Goal: Task Accomplishment & Management: Manage account settings

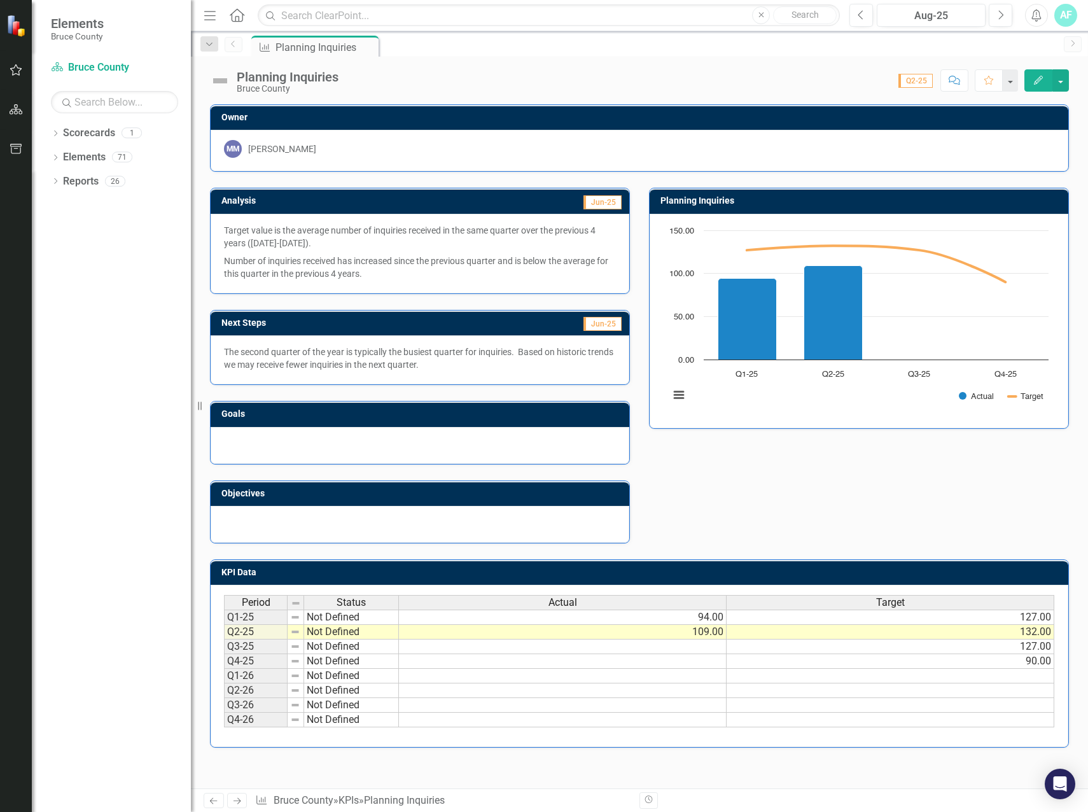
click at [544, 71] on div "Score: N/A Q2-25 Completed Comment Favorite Edit" at bounding box center [707, 80] width 724 height 22
click at [56, 134] on icon "Dropdown" at bounding box center [55, 134] width 9 height 7
click at [90, 158] on link "Bruce County" at bounding box center [130, 157] width 121 height 15
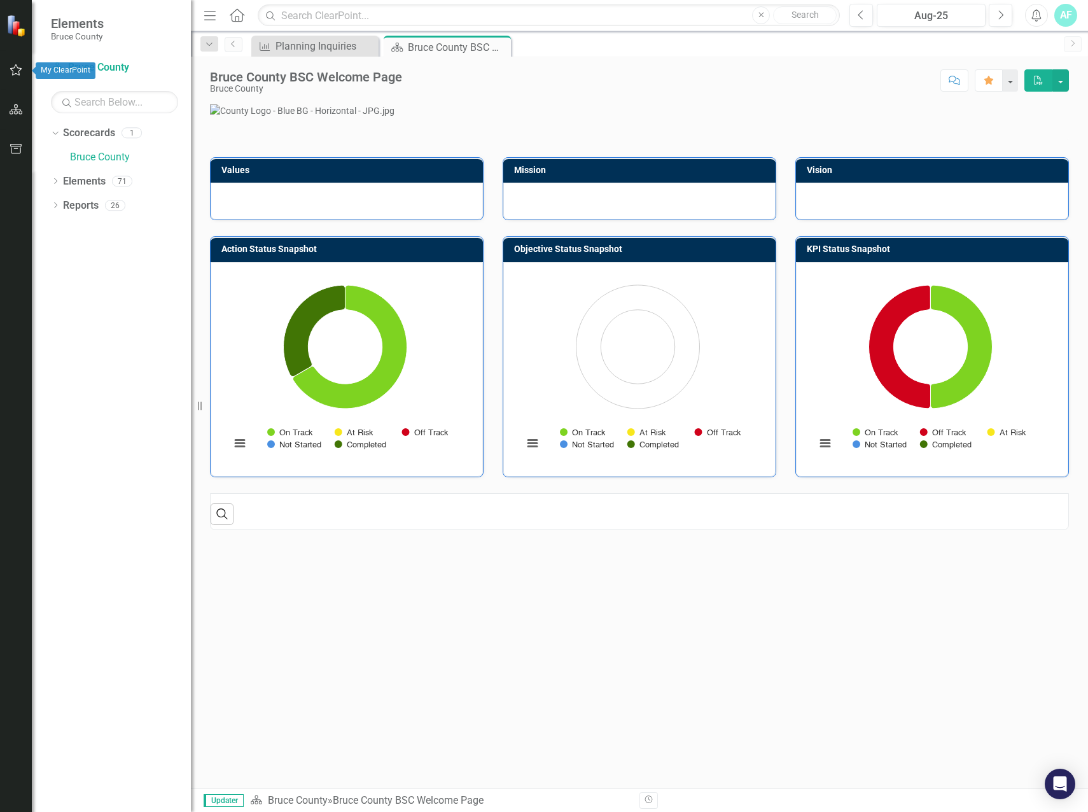
click at [12, 67] on icon "button" at bounding box center [16, 70] width 13 height 10
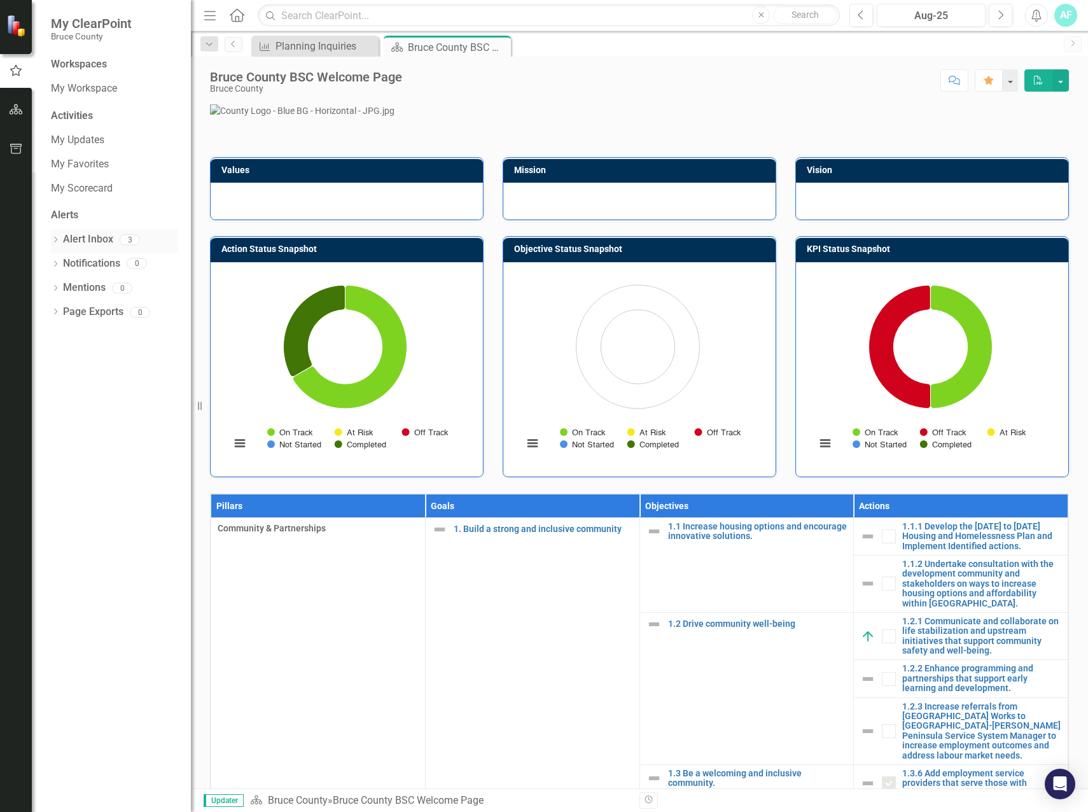
click at [56, 240] on icon "Dropdown" at bounding box center [55, 240] width 9 height 7
click at [100, 80] on div "My Workspace" at bounding box center [114, 88] width 127 height 21
click at [90, 136] on link "My Updates" at bounding box center [114, 140] width 127 height 15
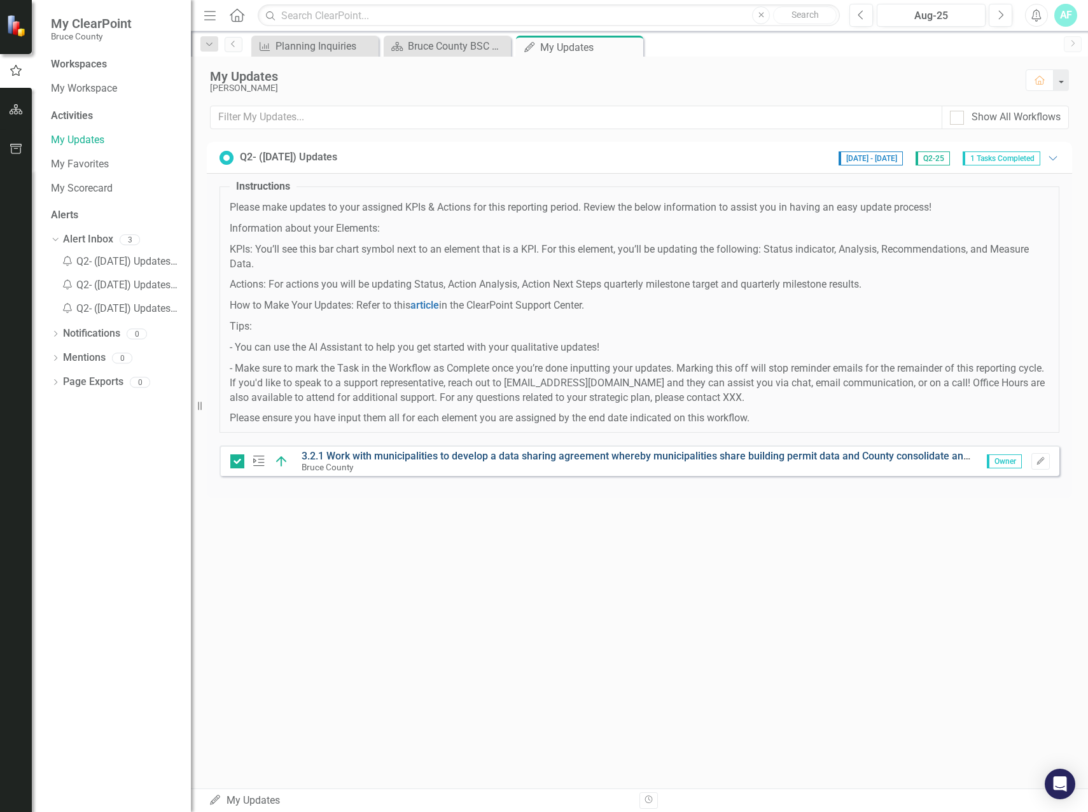
click at [423, 456] on link "3.2.1 Work with municipalities to develop a data sharing agreement whereby muni…" at bounding box center [798, 456] width 993 height 12
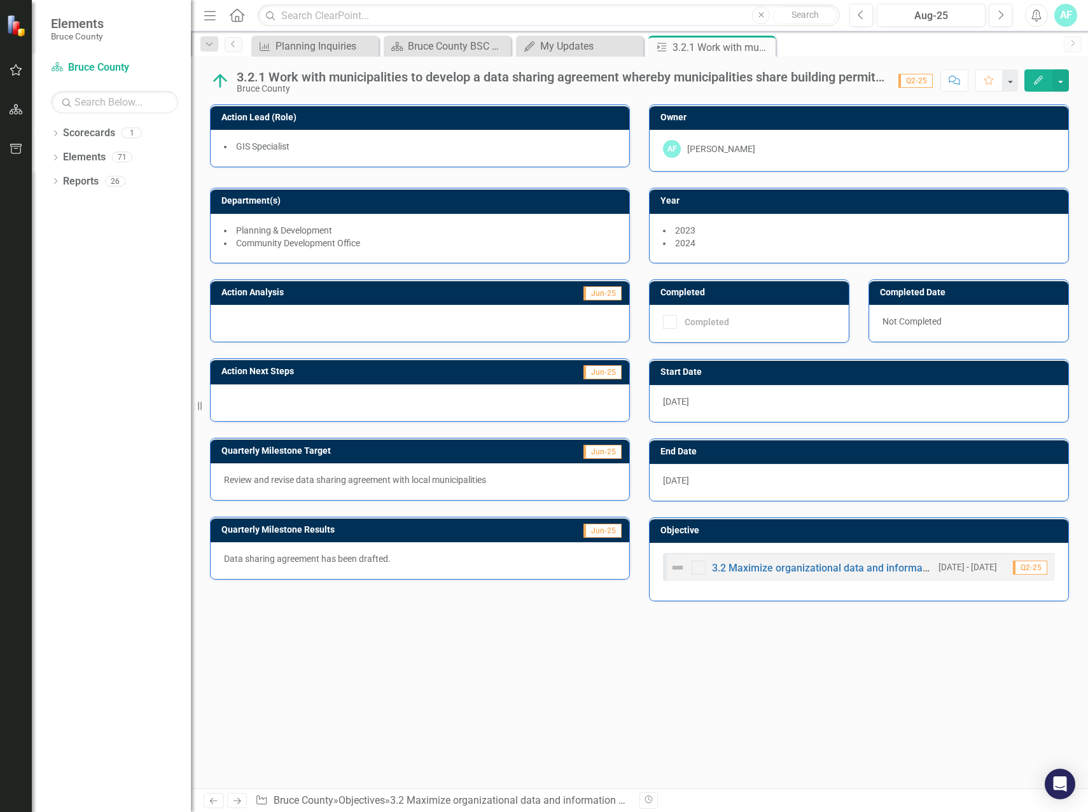
drag, startPoint x: 227, startPoint y: 482, endPoint x: 304, endPoint y: 484, distance: 77.0
click at [304, 484] on p "Review and revise data sharing agreement with local municipalities" at bounding box center [420, 479] width 392 height 13
click at [566, 393] on div at bounding box center [420, 402] width 419 height 37
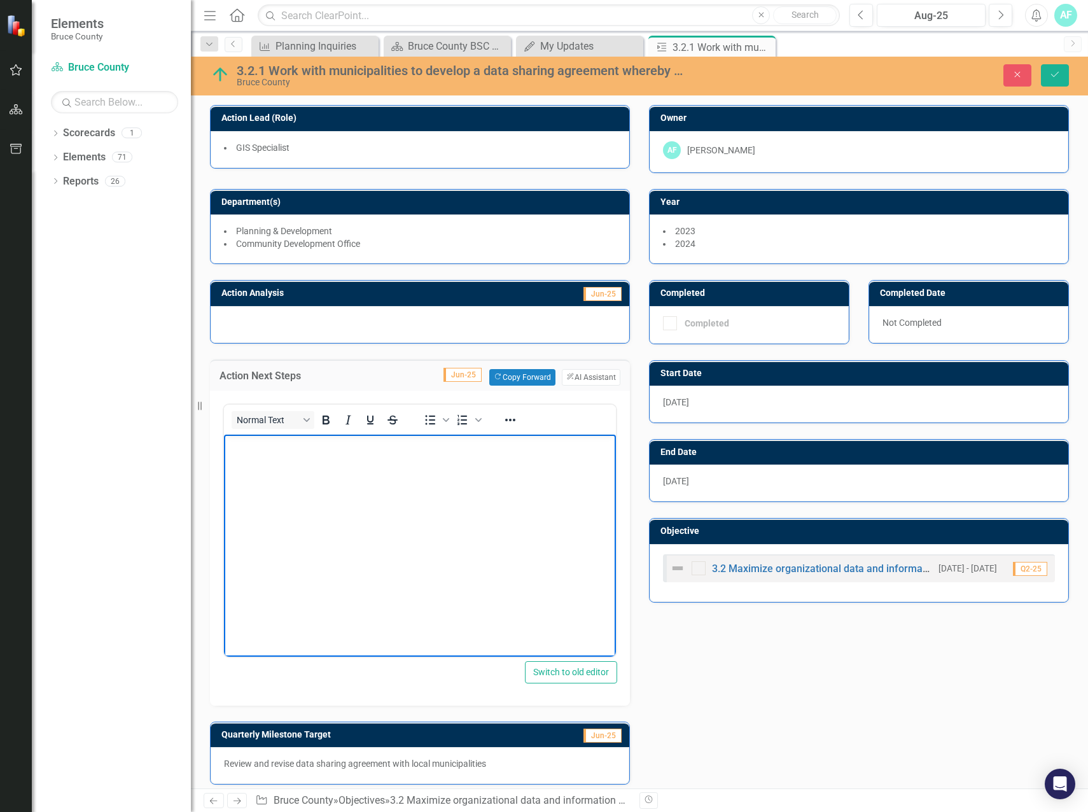
click at [424, 494] on body "Rich Text Area. Press ALT-0 for help." at bounding box center [420, 529] width 392 height 191
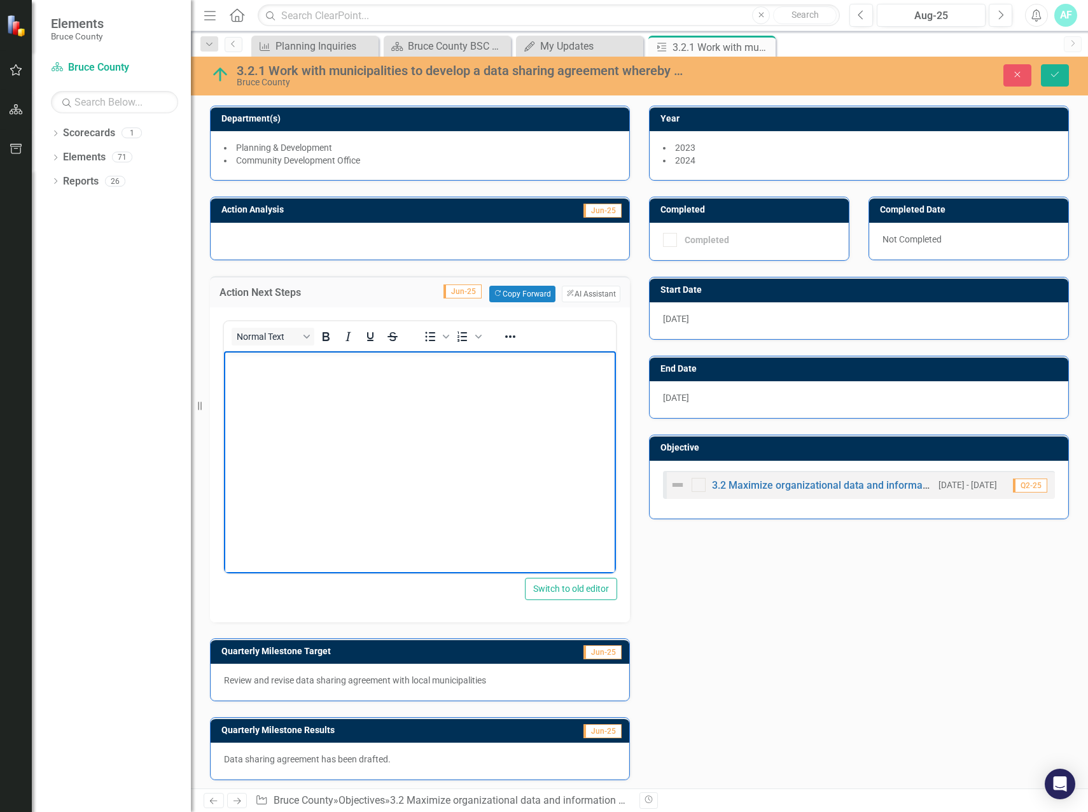
scroll to position [88, 0]
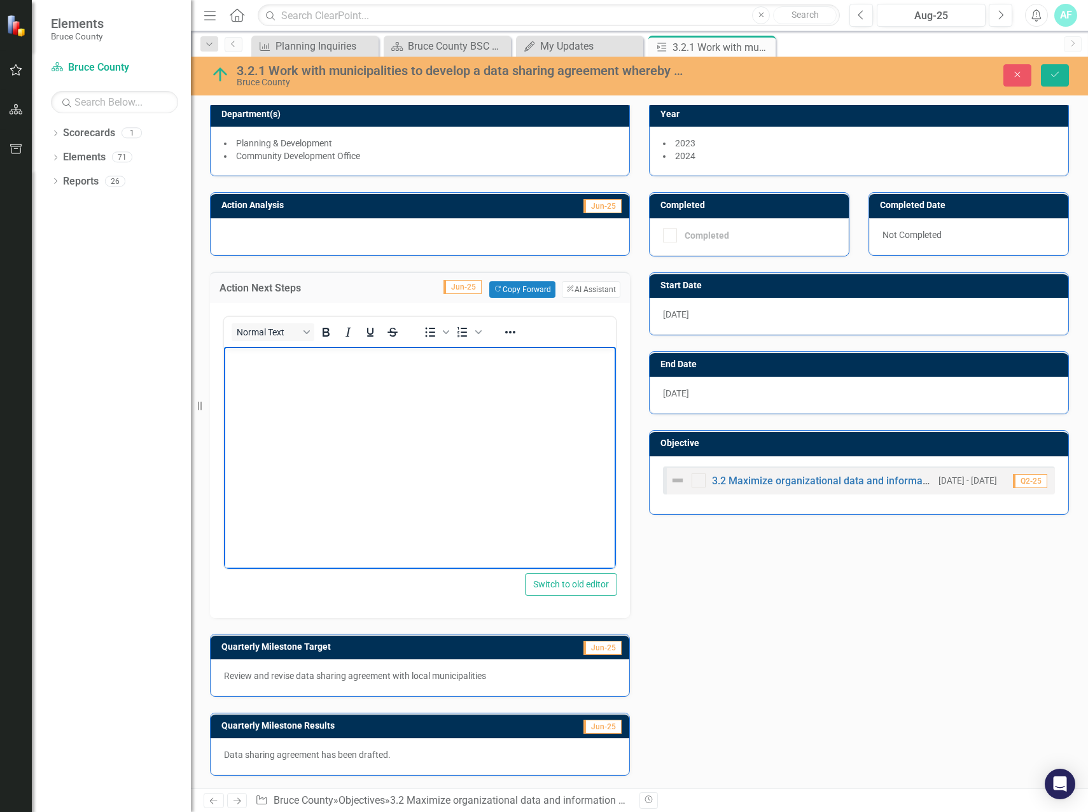
click at [813, 603] on div "Action Analysis Jun-25 Action Next Steps Jun-25 Copy Forward Copy Forward Clear…" at bounding box center [639, 475] width 878 height 599
click at [357, 466] on body "Rich Text Area. Press ALT-0 for help." at bounding box center [420, 441] width 392 height 191
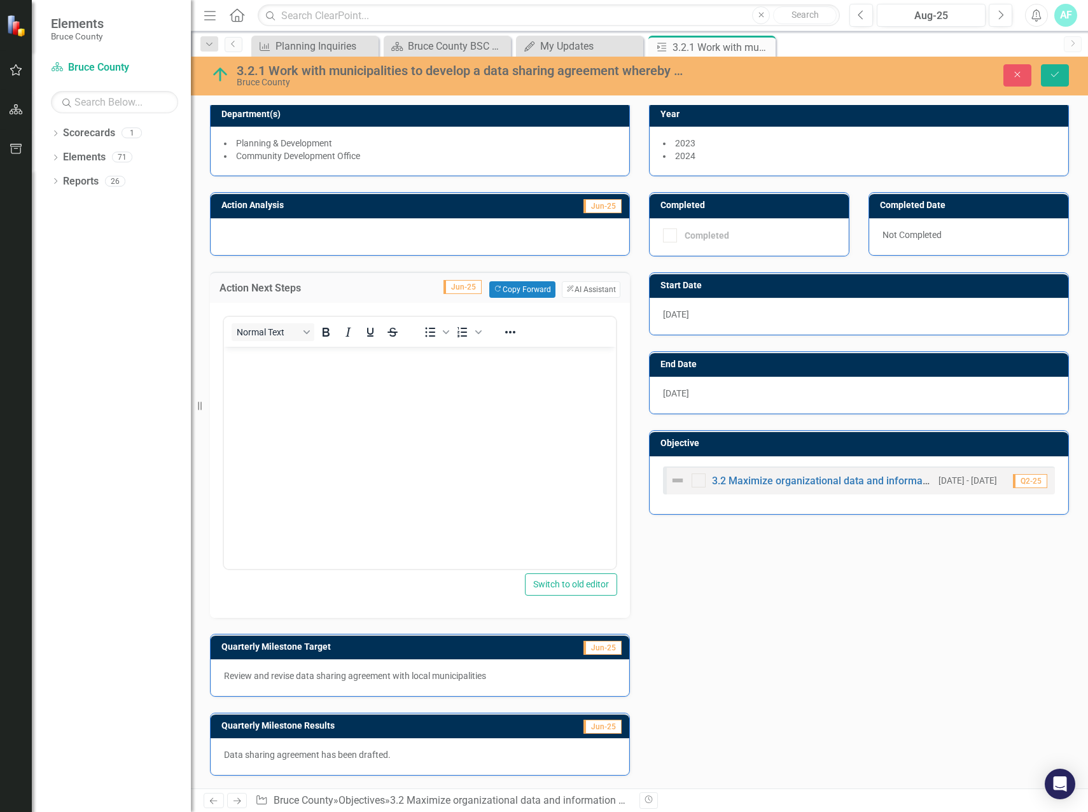
drag, startPoint x: 223, startPoint y: 755, endPoint x: 305, endPoint y: 764, distance: 82.6
click at [305, 679] on div "Data sharing agreement has been drafted." at bounding box center [420, 756] width 419 height 37
drag, startPoint x: 224, startPoint y: 753, endPoint x: 283, endPoint y: 754, distance: 58.6
click at [283, 679] on p "Data sharing agreement has been drafted." at bounding box center [420, 754] width 392 height 13
drag, startPoint x: 283, startPoint y: 754, endPoint x: 249, endPoint y: 766, distance: 35.8
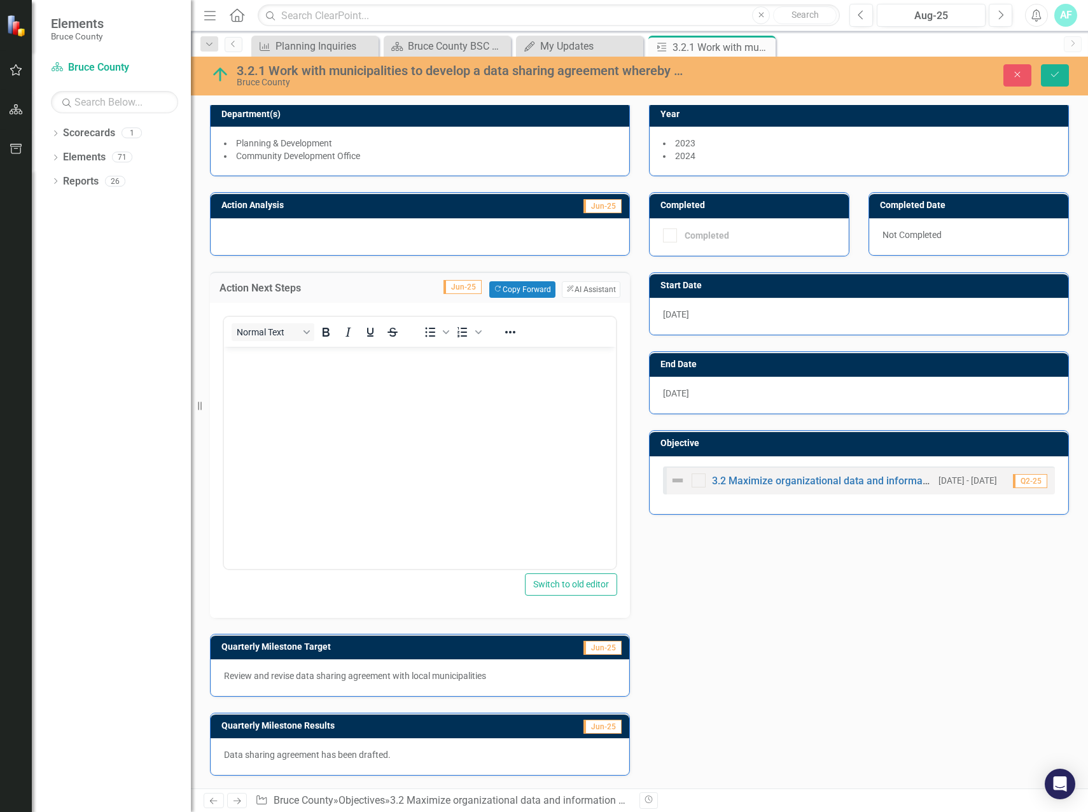
click at [249, 679] on div "Data sharing agreement has been drafted." at bounding box center [420, 756] width 419 height 37
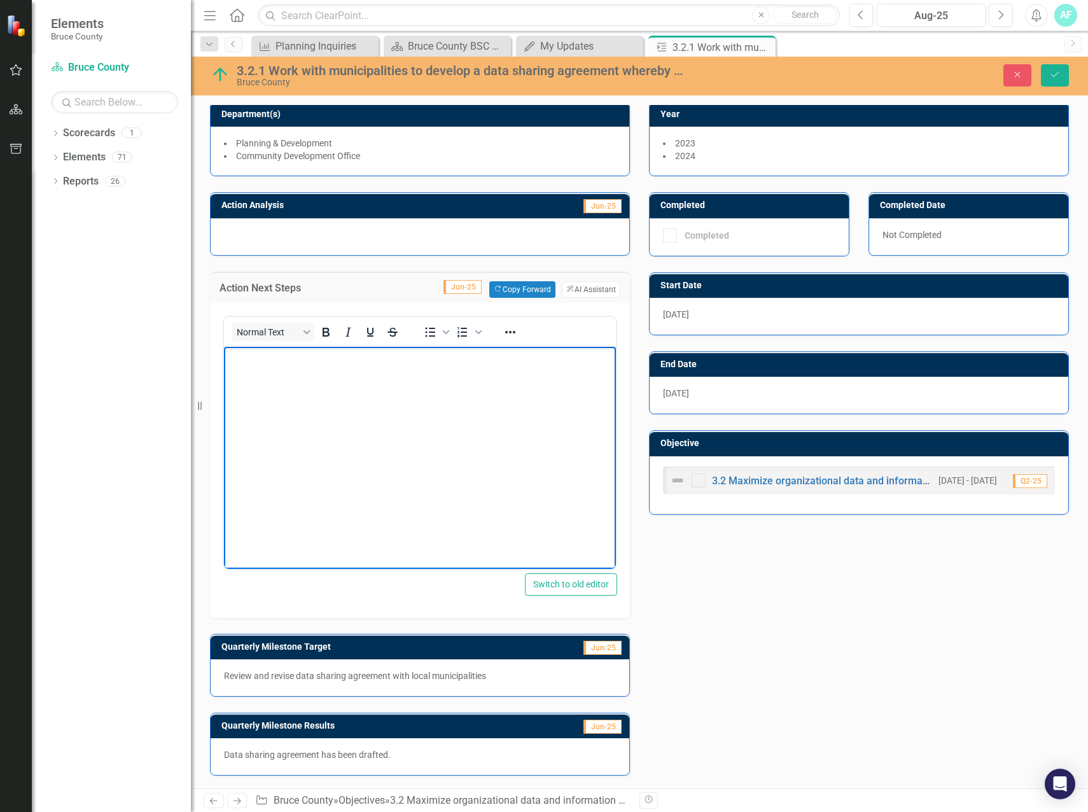
click at [344, 485] on body "Rich Text Area. Press ALT-0 for help." at bounding box center [420, 441] width 392 height 191
click at [987, 679] on div "Action Analysis Jun-25 Action Next Steps Jun-25 Copy Forward Copy Forward Clear…" at bounding box center [639, 475] width 878 height 599
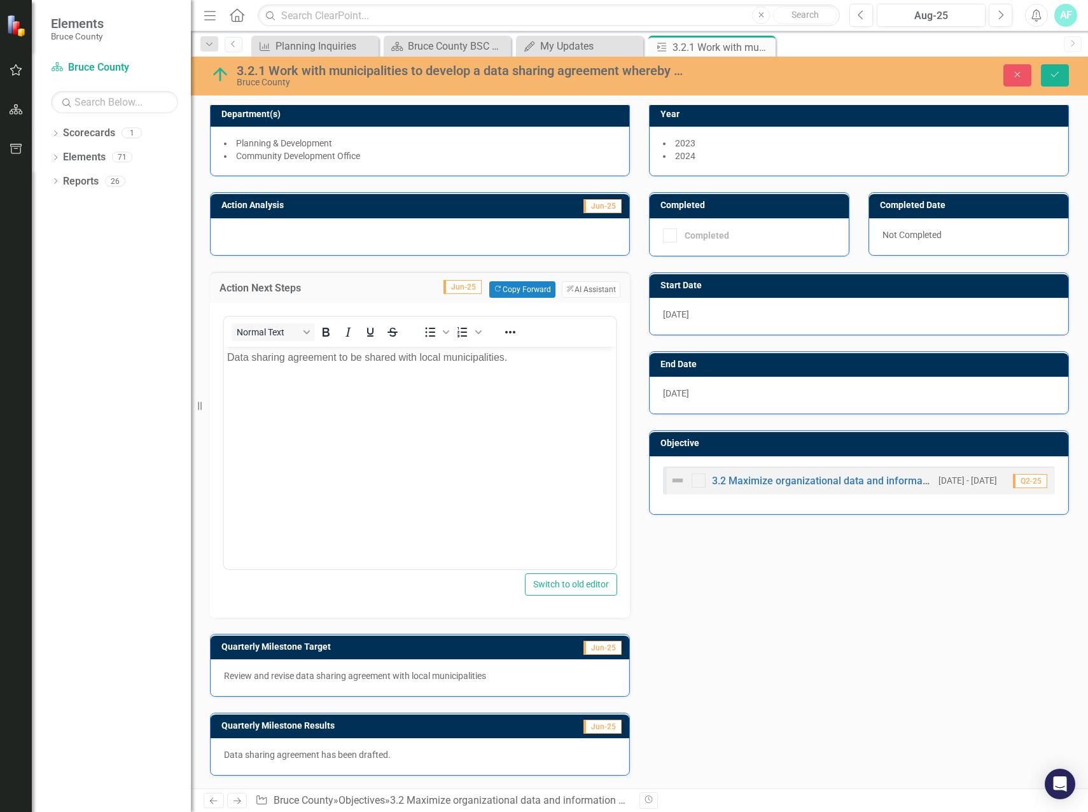
click at [757, 619] on div "Action Analysis Jun-25 Action Next Steps Jun-25 Copy Forward Copy Forward Clear…" at bounding box center [639, 475] width 878 height 599
click at [1043, 78] on button "Save" at bounding box center [1055, 75] width 28 height 22
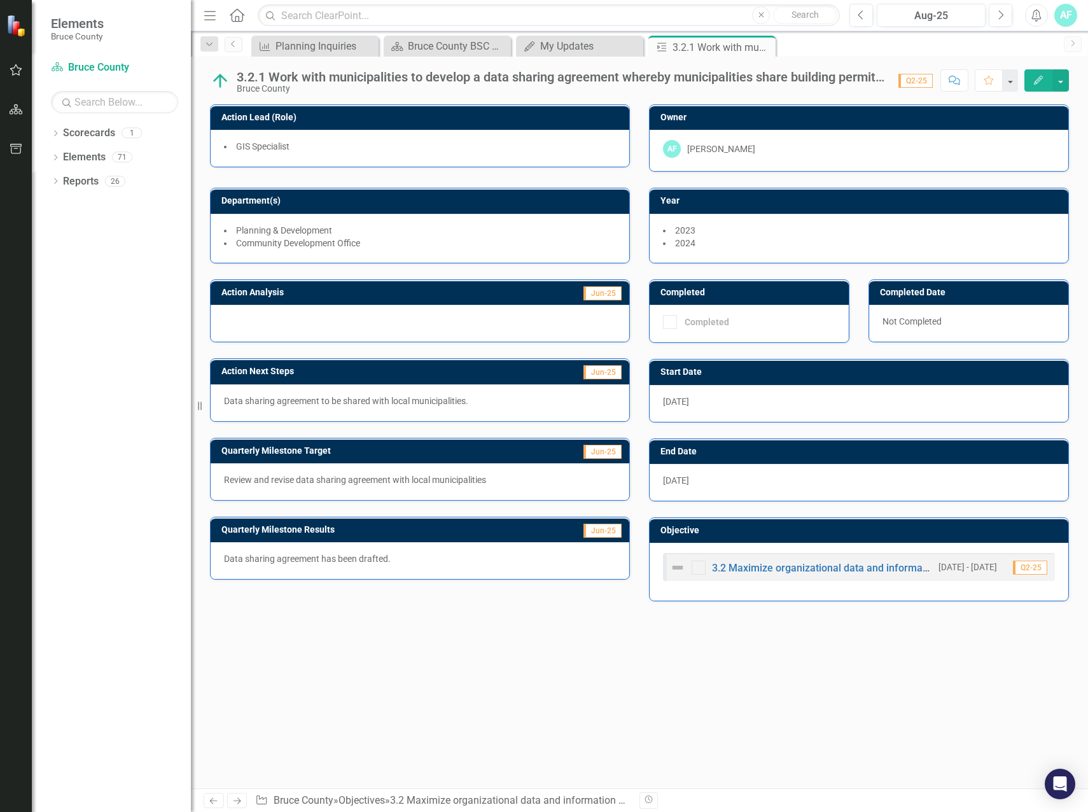
drag, startPoint x: 411, startPoint y: 560, endPoint x: 225, endPoint y: 557, distance: 185.8
click at [233, 559] on p "Data sharing agreement has been drafted." at bounding box center [420, 558] width 392 height 13
drag, startPoint x: 225, startPoint y: 557, endPoint x: 358, endPoint y: 556, distance: 133.6
click at [358, 556] on p "Data sharing agreement has been drafted." at bounding box center [420, 558] width 392 height 13
drag, startPoint x: 236, startPoint y: 557, endPoint x: 398, endPoint y: 557, distance: 161.6
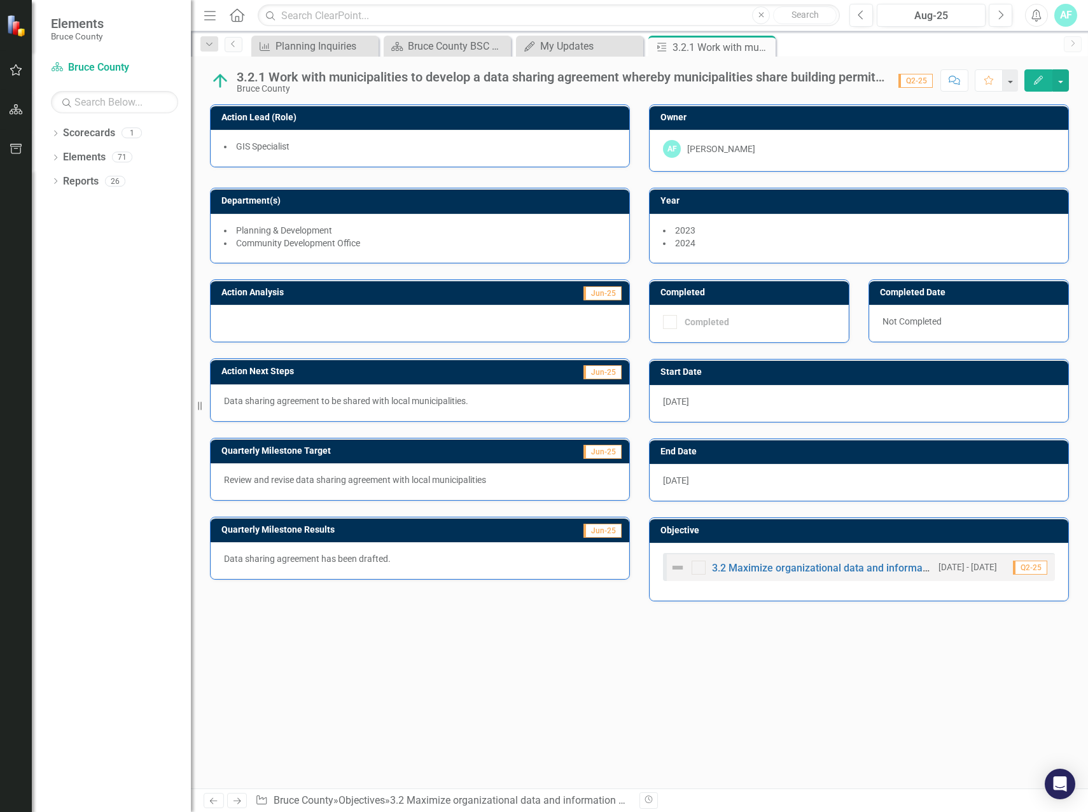
click at [398, 557] on p "Data sharing agreement has been drafted." at bounding box center [420, 558] width 392 height 13
click at [372, 555] on p "Data sharing agreement has been drafted." at bounding box center [420, 558] width 392 height 13
click at [371, 556] on p "Data sharing agreement has been drafted." at bounding box center [420, 558] width 392 height 13
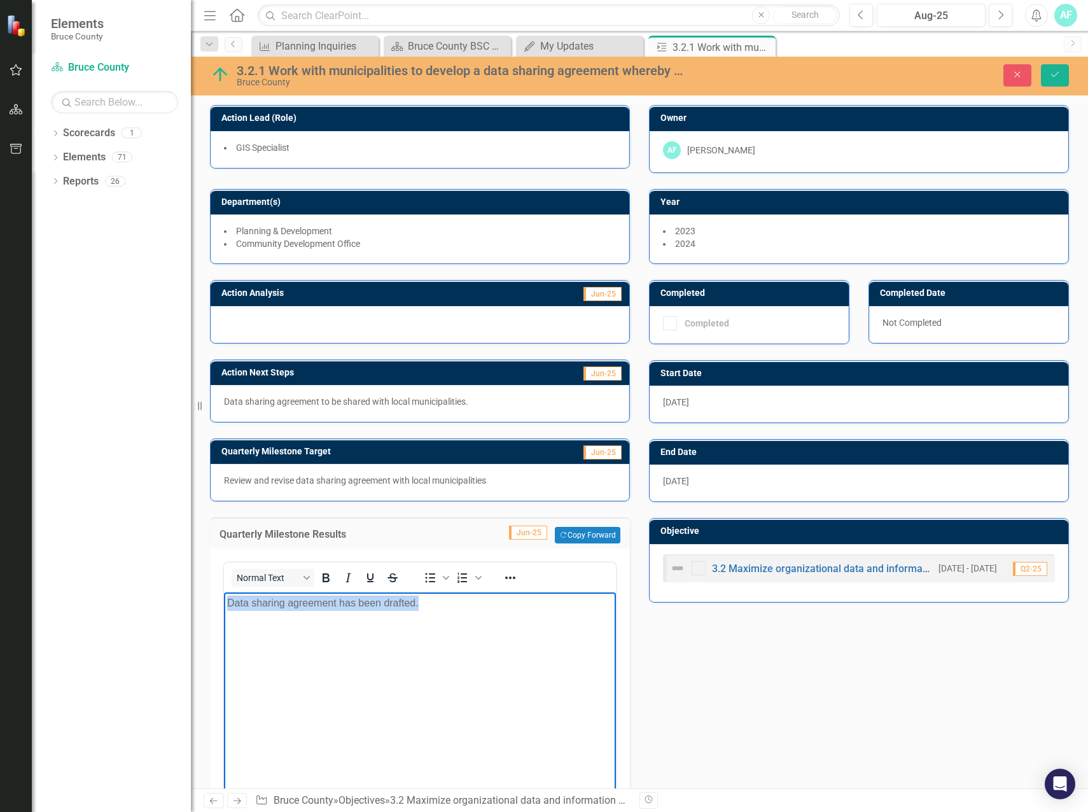
drag, startPoint x: 431, startPoint y: 604, endPoint x: 360, endPoint y: 1188, distance: 588.6
click at [224, 596] on html "Data sharing agreement has been drafted." at bounding box center [420, 687] width 392 height 191
copy p "Data sharing agreement has been drafted."
click at [323, 319] on div at bounding box center [420, 324] width 419 height 37
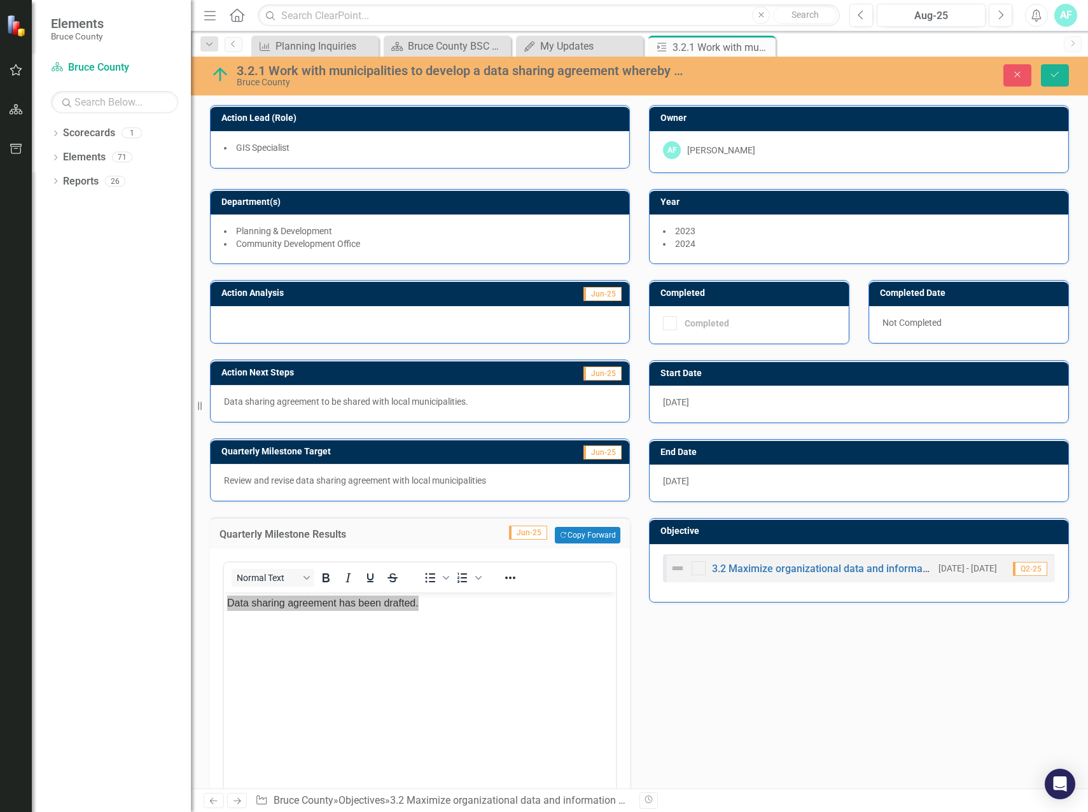
click at [323, 319] on div at bounding box center [420, 324] width 419 height 37
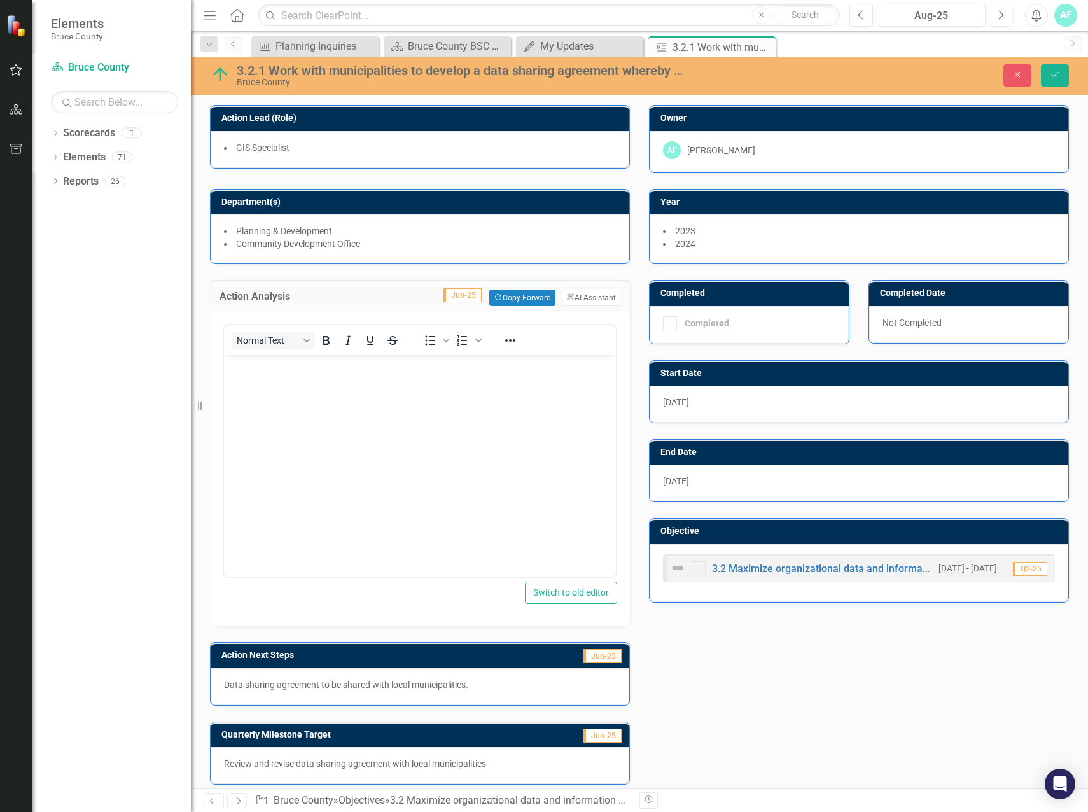
click at [310, 410] on body "Rich Text Area. Press ALT-0 for help." at bounding box center [420, 450] width 392 height 191
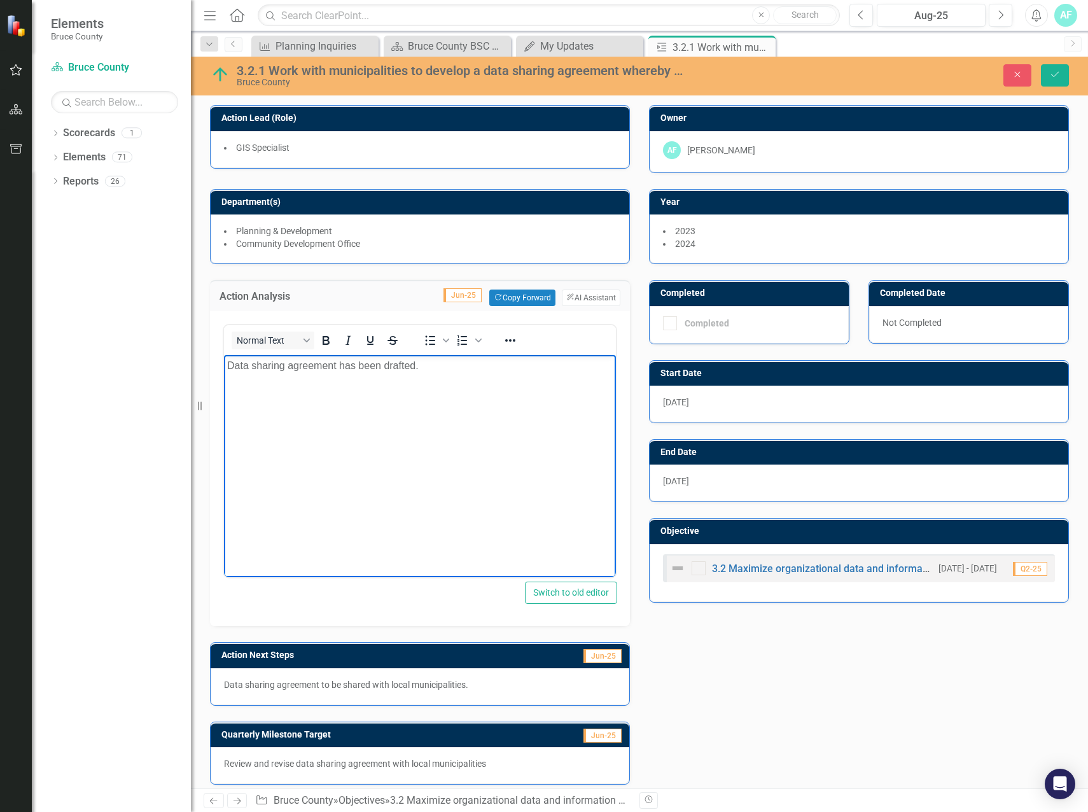
click at [694, 664] on div "Action Analysis Jun-25 Copy Forward Copy Forward ClearPoint AI AI Assistant Nor…" at bounding box center [639, 705] width 878 height 883
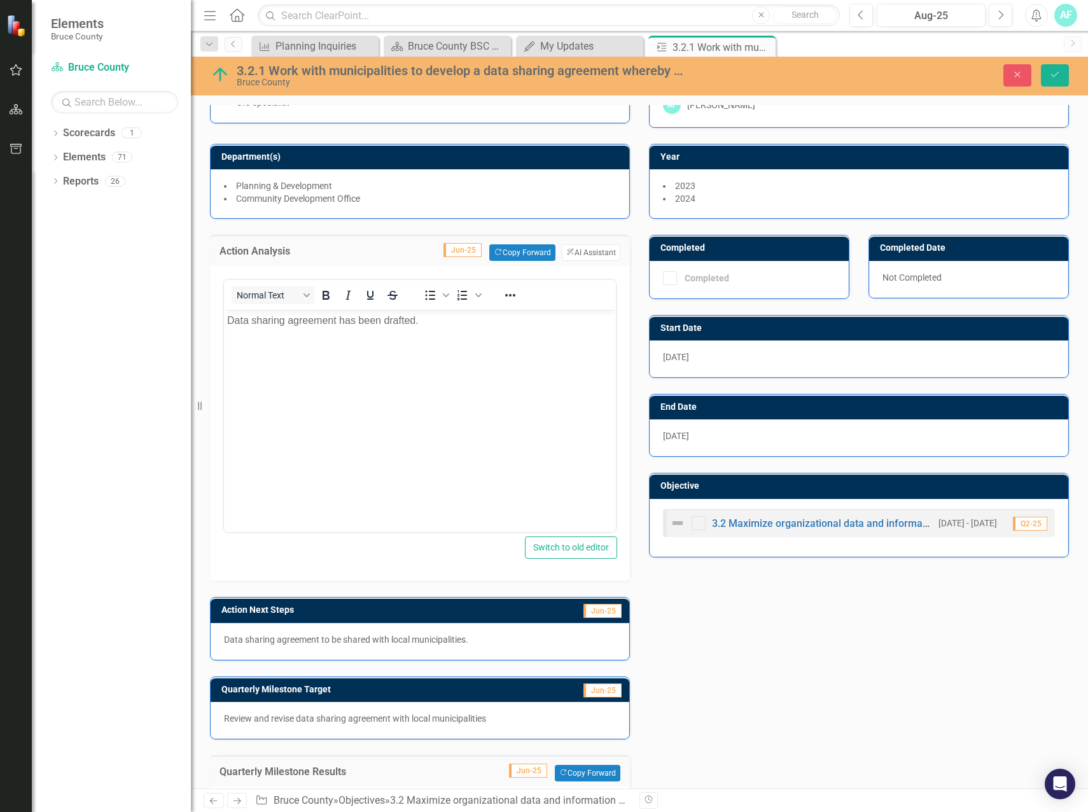
scroll to position [371, 0]
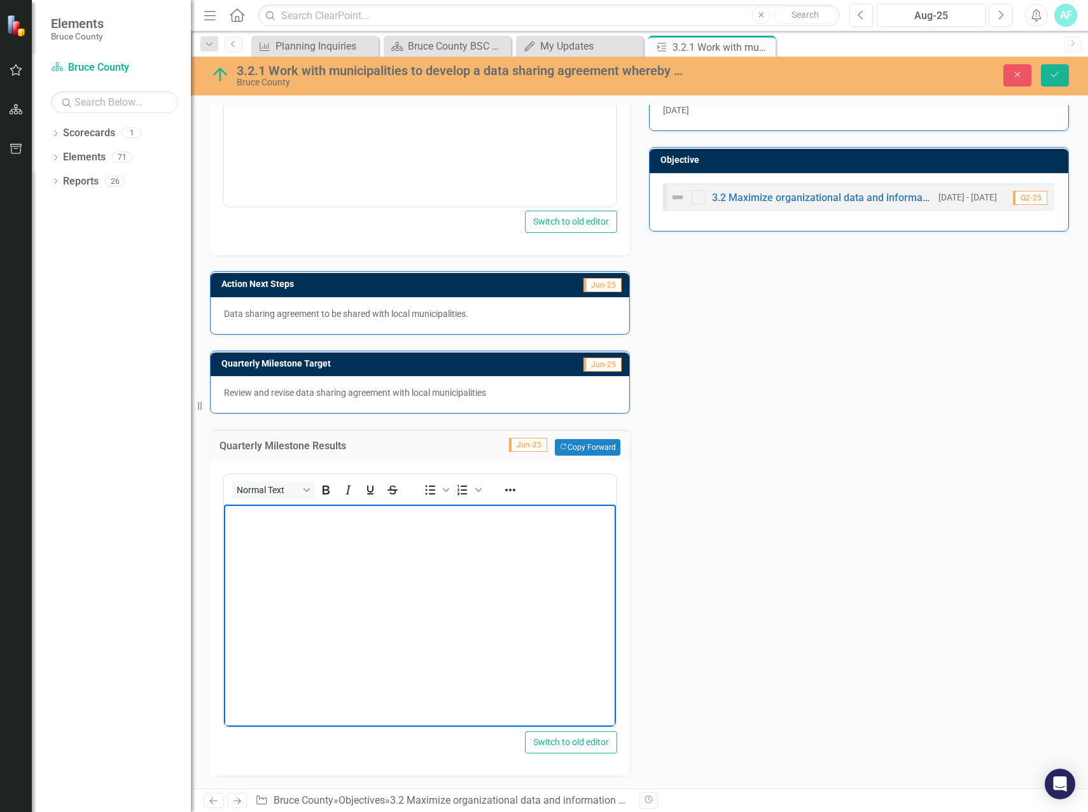
click at [1055, 87] on div "3.2.1 Work with municipalities to develop a data sharing agreement whereby muni…" at bounding box center [639, 75] width 897 height 24
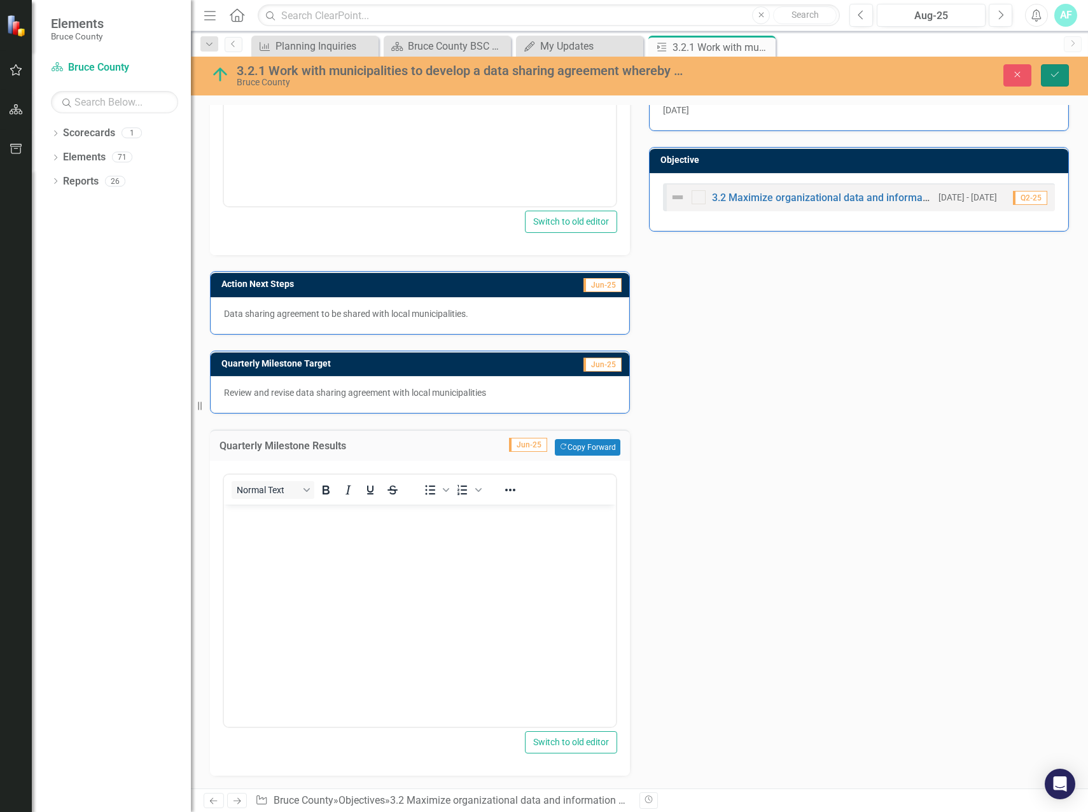
click at [1056, 80] on button "Save" at bounding box center [1055, 75] width 28 height 22
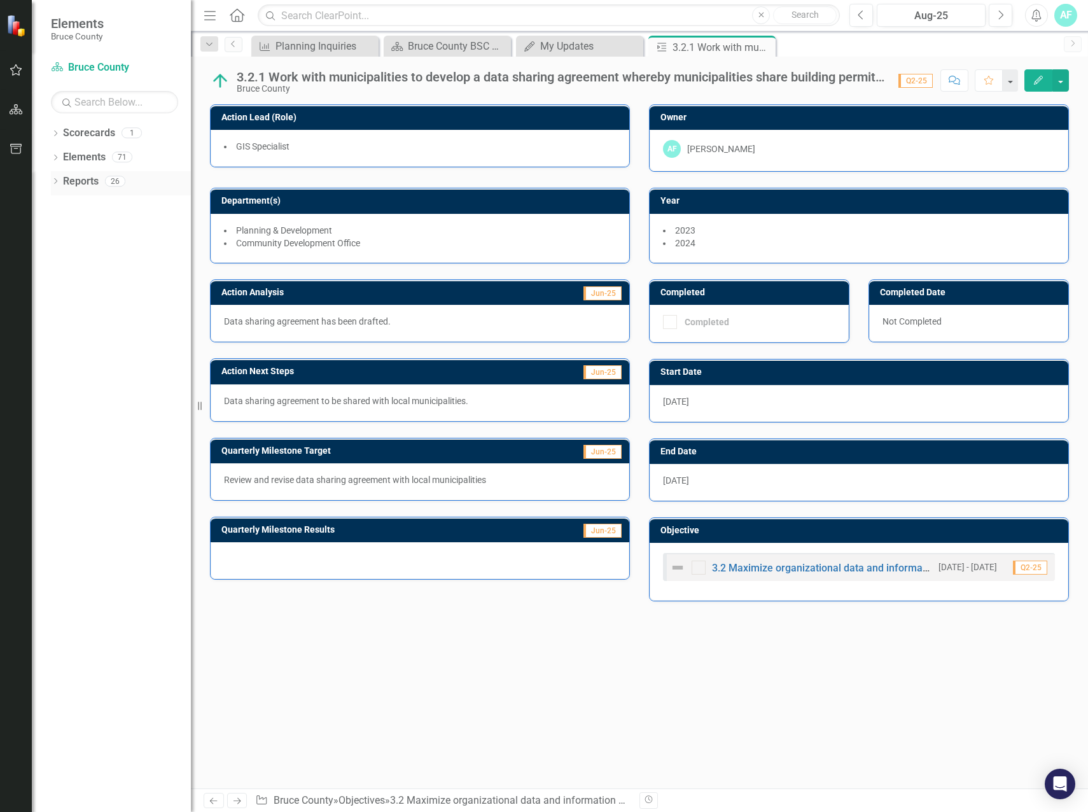
click at [54, 181] on icon "Dropdown" at bounding box center [55, 182] width 9 height 7
click at [59, 295] on div "Dropdown KPI KPI's 5" at bounding box center [124, 302] width 134 height 24
click at [63, 302] on icon "Dropdown" at bounding box center [61, 301] width 9 height 7
click at [104, 325] on div "KPIs" at bounding box center [128, 321] width 123 height 11
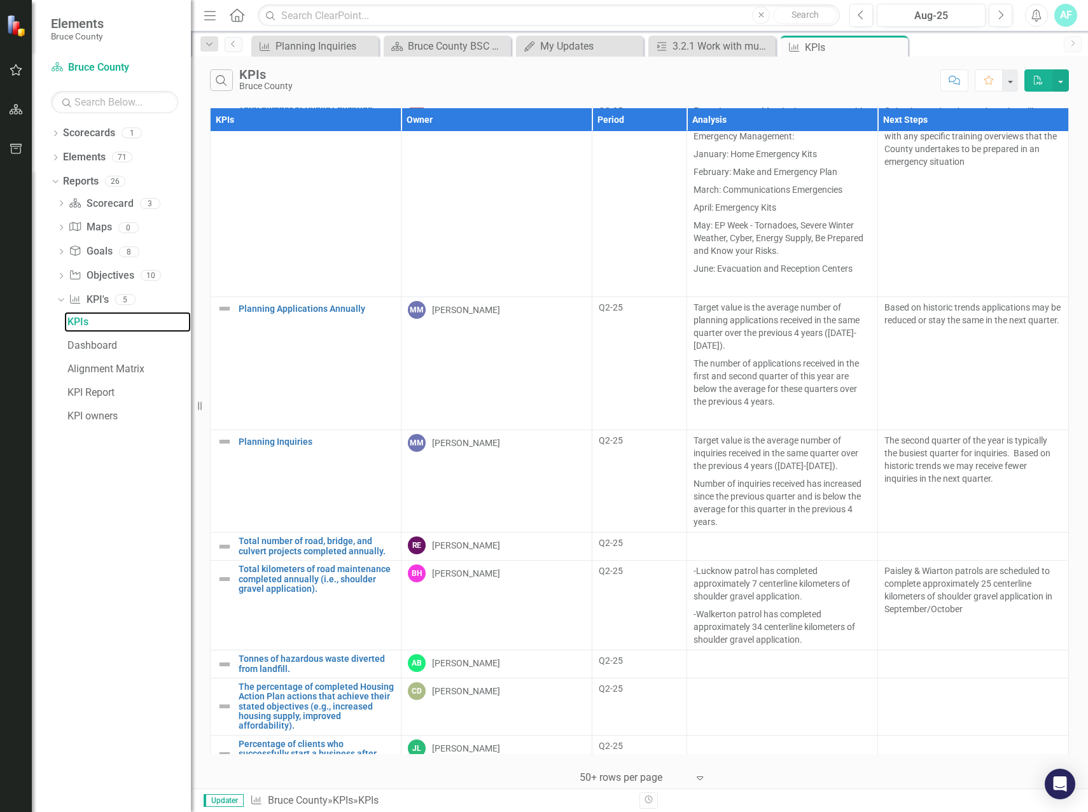
scroll to position [636, 0]
